Goal: Browse casually

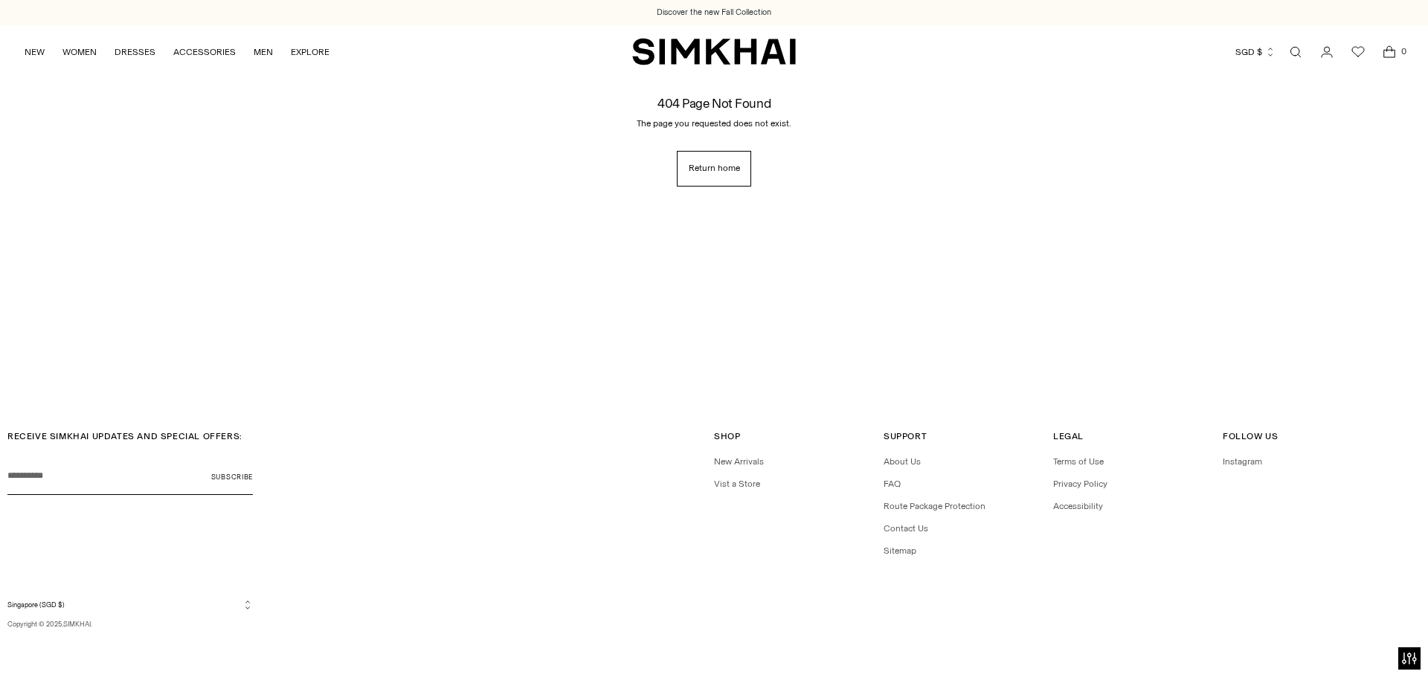
click at [690, 60] on img "SIMKHAI" at bounding box center [714, 51] width 164 height 29
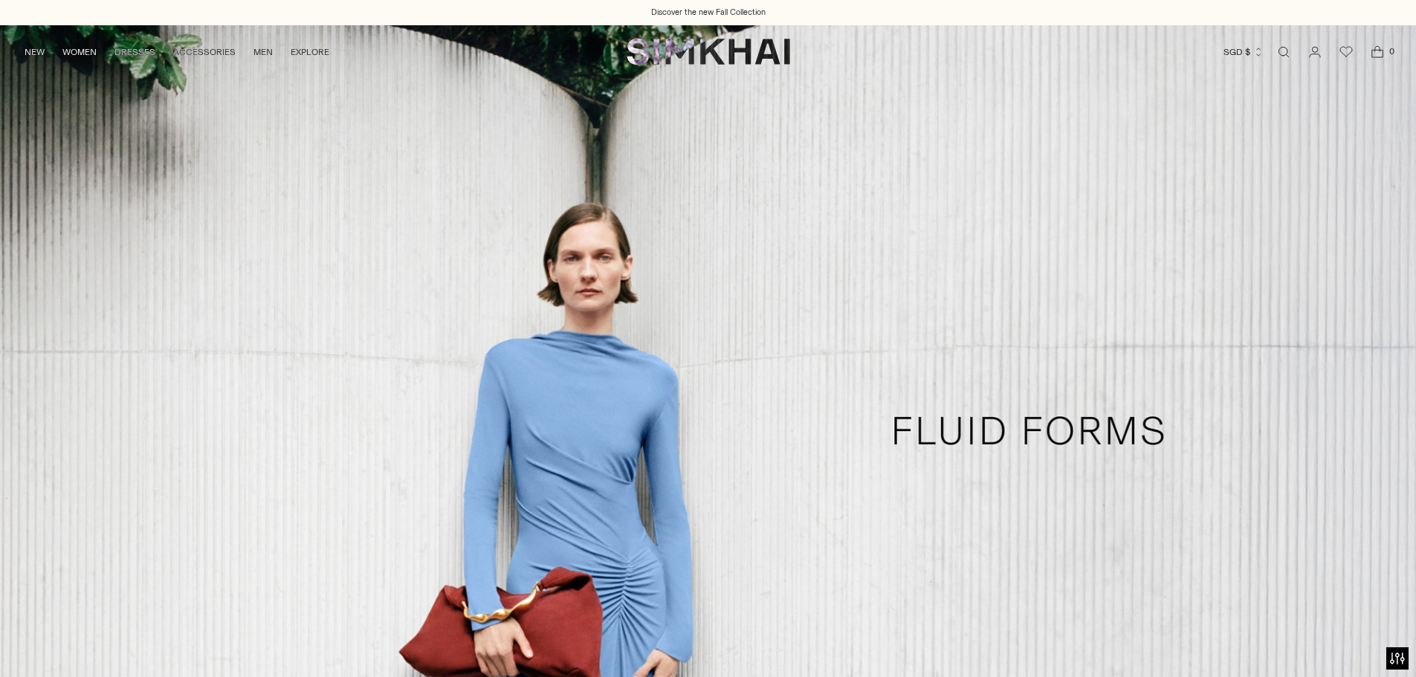
scroll to position [4925, 0]
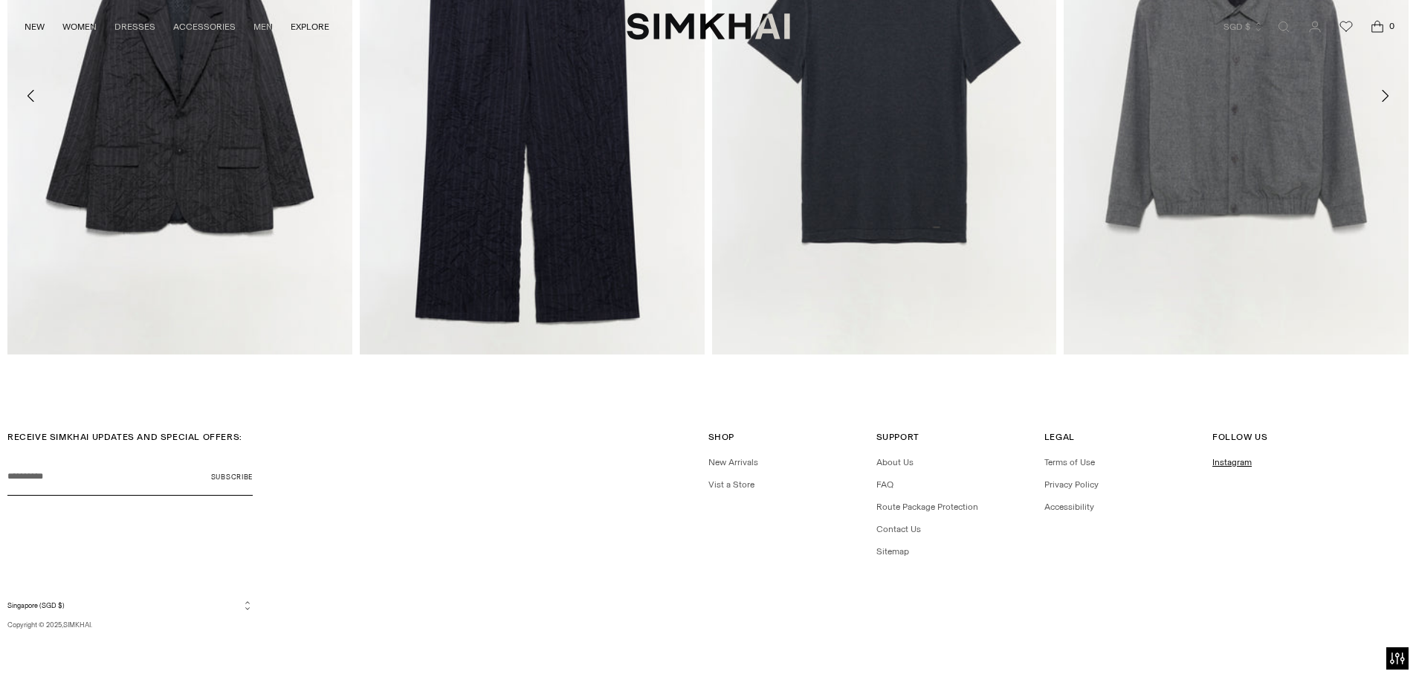
click at [1228, 458] on link "Instagram" at bounding box center [1232, 462] width 39 height 10
